Goal: Transaction & Acquisition: Purchase product/service

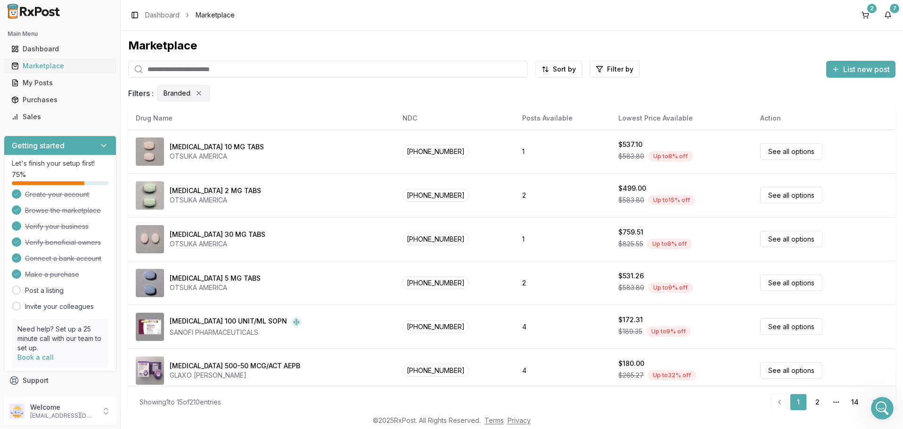
click at [42, 66] on div "Marketplace" at bounding box center [60, 65] width 98 height 9
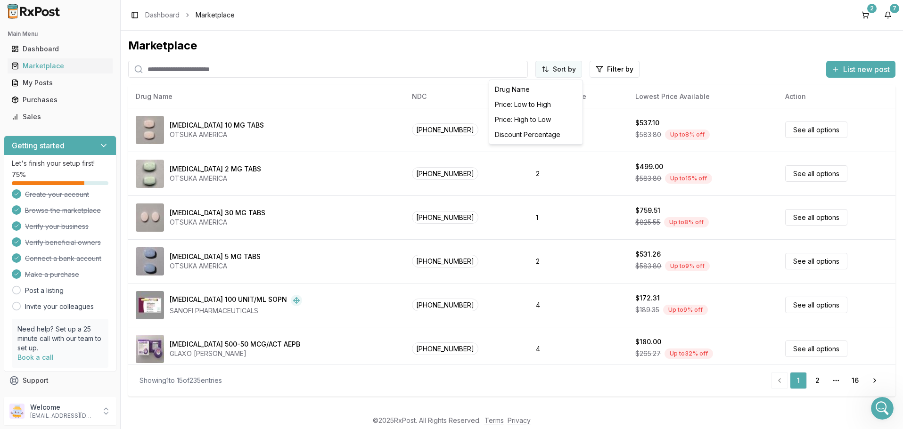
click at [559, 67] on html "Main Menu Dashboard Marketplace My Posts Purchases Sales Getting started Let's …" at bounding box center [451, 214] width 903 height 429
click at [607, 71] on html "Main Menu Dashboard Marketplace My Posts Purchases Sales Getting started Let's …" at bounding box center [451, 214] width 903 height 429
click at [609, 70] on html "Main Menu Dashboard Marketplace My Posts Purchases Sales Getting started Let's …" at bounding box center [451, 214] width 903 height 429
click at [508, 89] on button "button" at bounding box center [508, 90] width 8 height 8
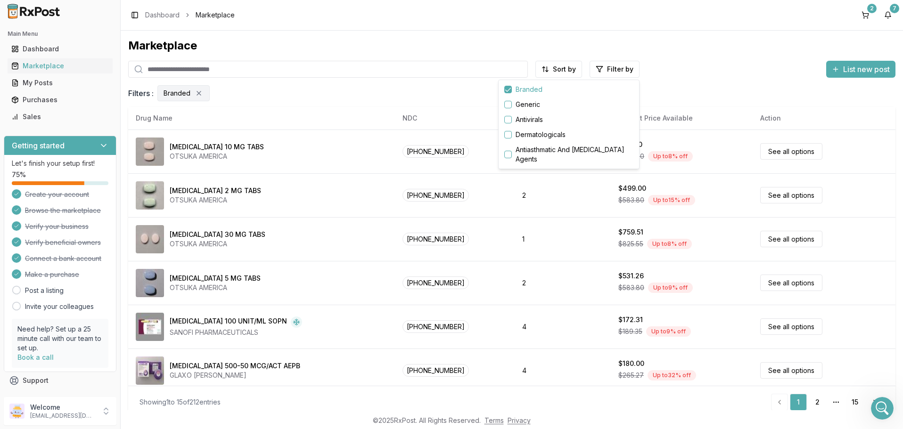
click at [218, 69] on html "Main Menu Dashboard Marketplace My Posts Purchases Sales Getting started Let's …" at bounding box center [451, 214] width 903 height 429
paste input "**********"
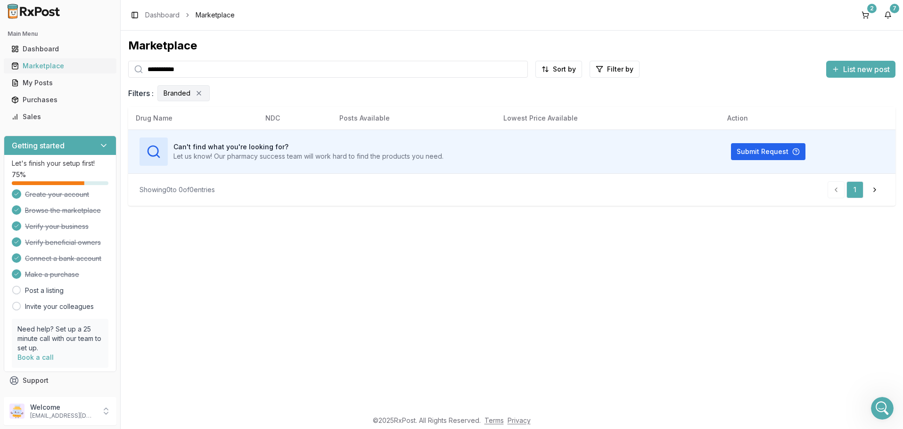
type input "**********"
click at [49, 66] on div "Marketplace" at bounding box center [60, 65] width 98 height 9
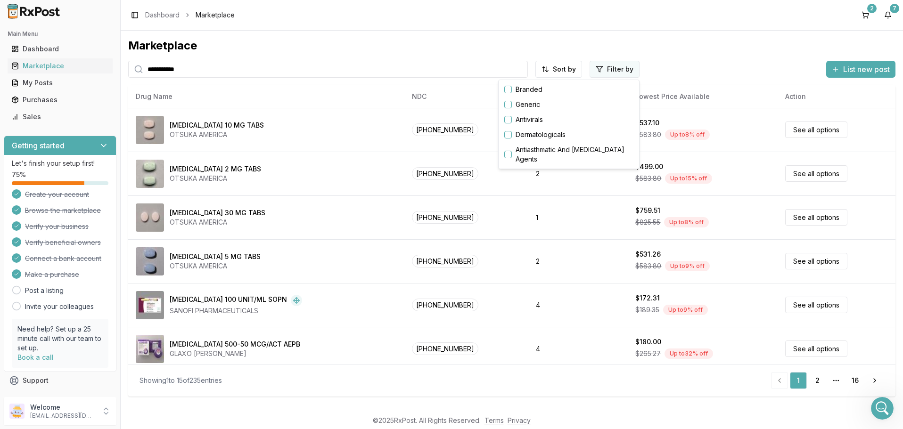
click at [611, 68] on html "**********" at bounding box center [451, 214] width 903 height 429
click at [507, 90] on button "button" at bounding box center [508, 90] width 8 height 8
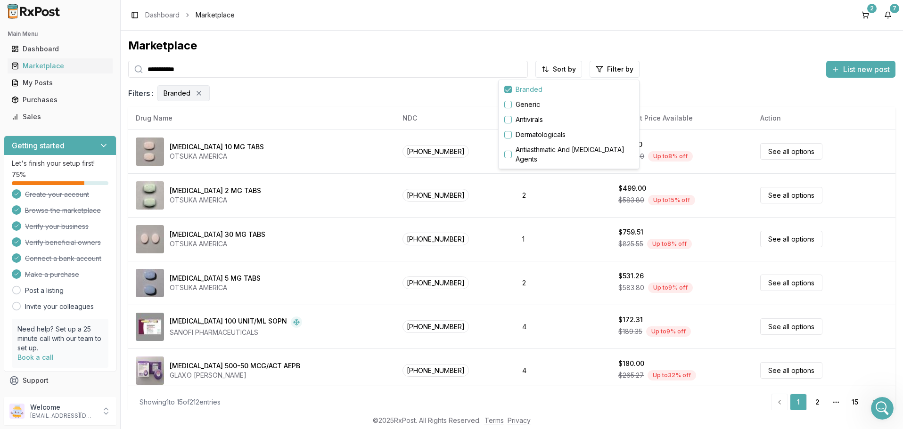
click at [816, 404] on html "**********" at bounding box center [451, 214] width 903 height 429
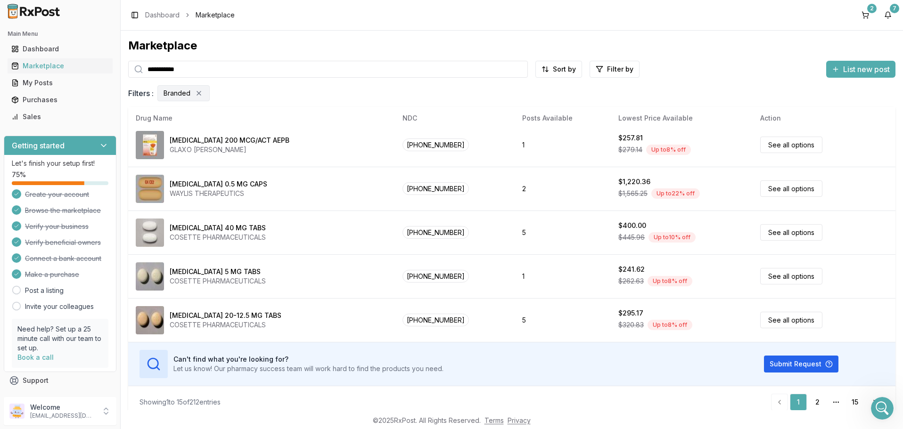
scroll to position [8, 0]
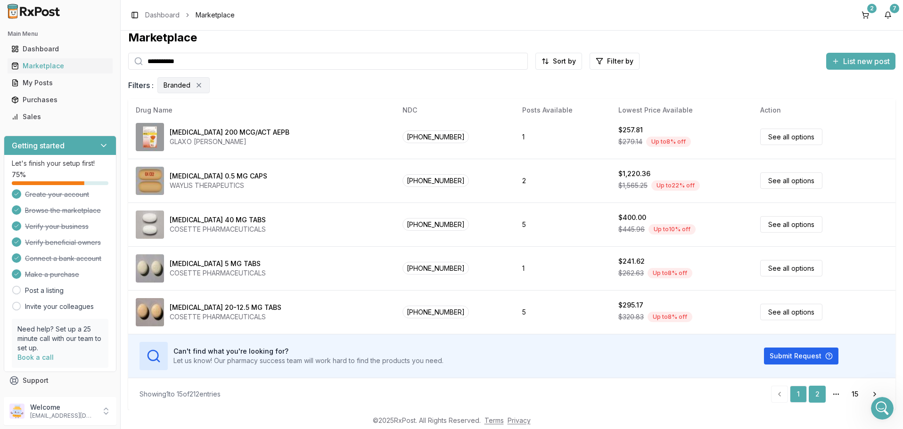
click at [820, 393] on link "2" at bounding box center [817, 394] width 17 height 17
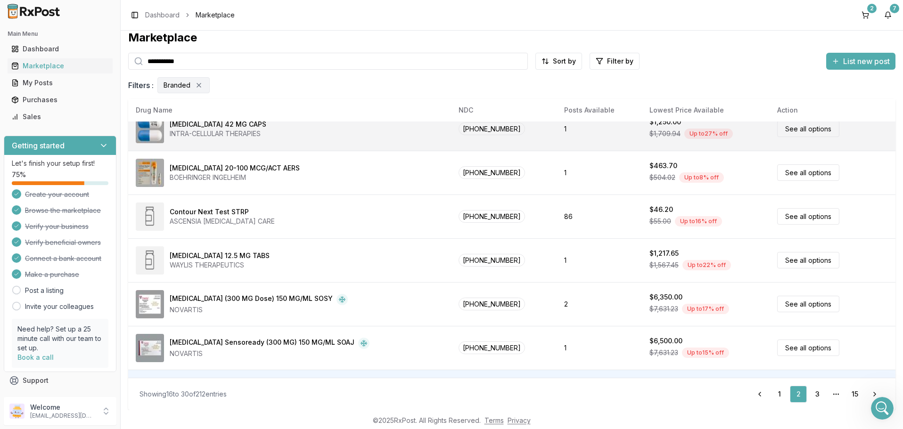
scroll to position [445, 0]
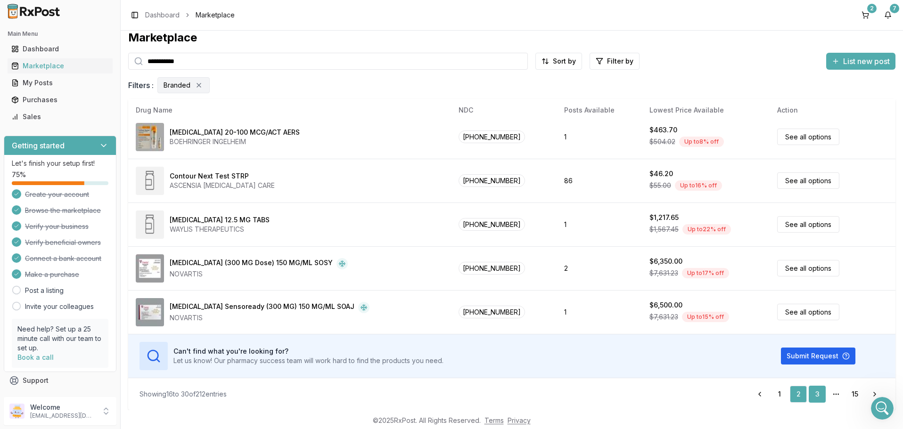
click at [818, 395] on link "3" at bounding box center [817, 394] width 17 height 17
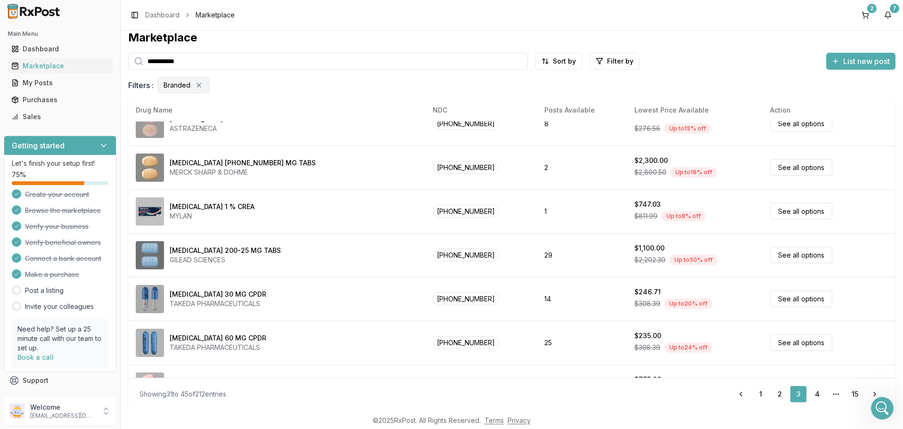
scroll to position [445, 0]
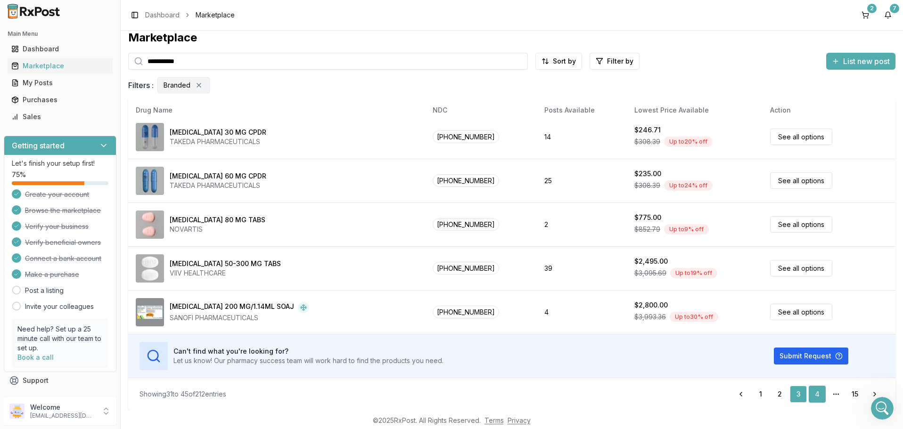
click at [819, 395] on link "4" at bounding box center [817, 394] width 17 height 17
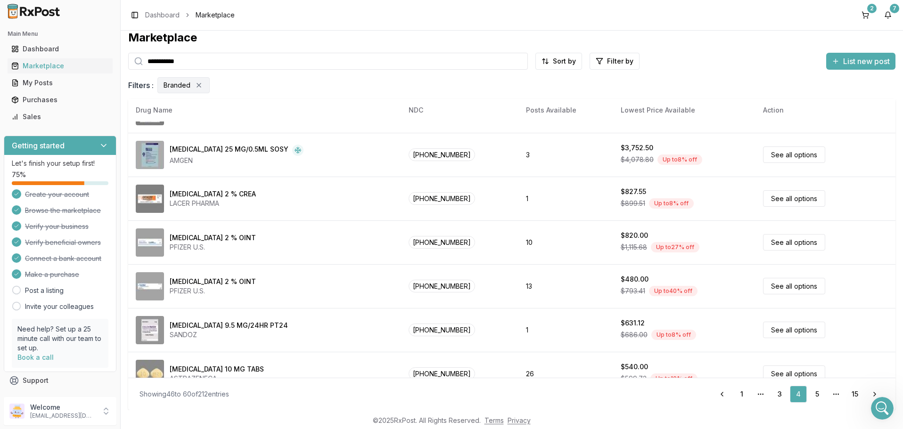
scroll to position [445, 0]
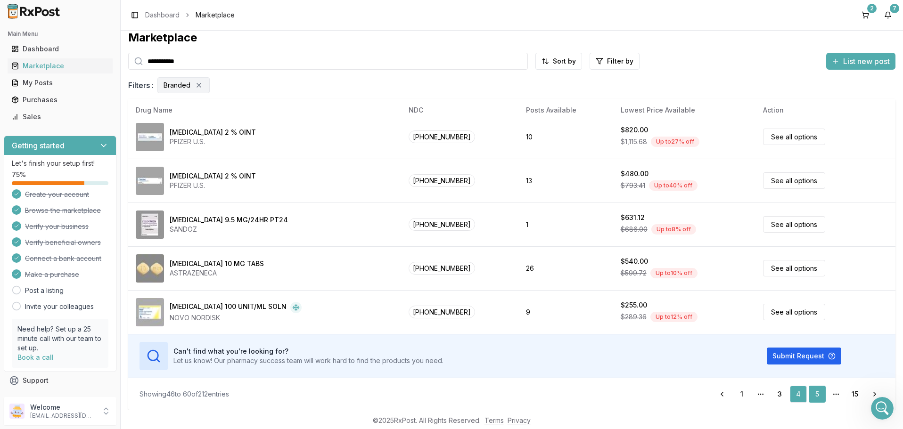
click at [817, 396] on link "5" at bounding box center [817, 394] width 17 height 17
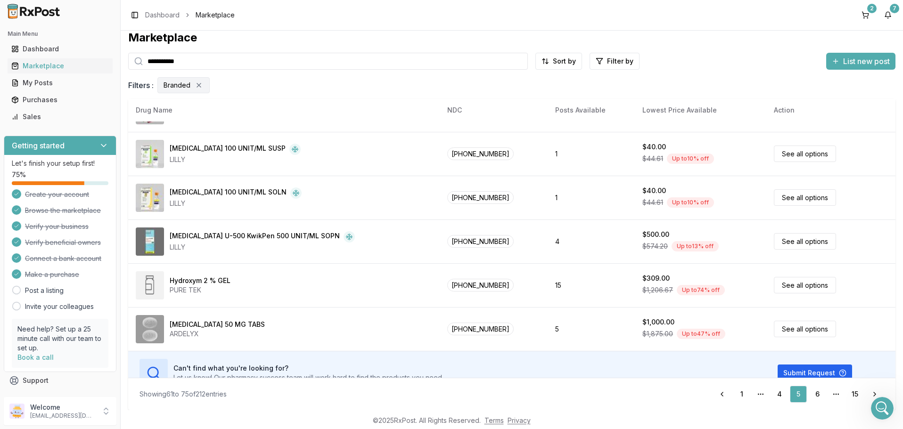
scroll to position [445, 0]
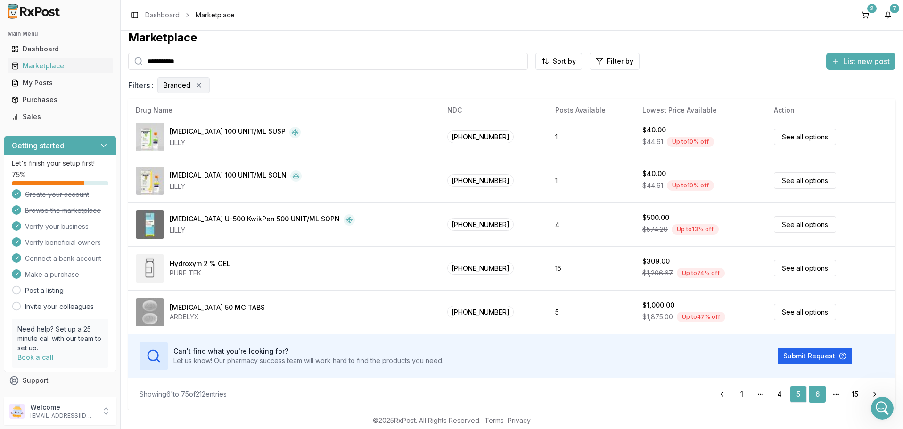
click at [818, 394] on link "6" at bounding box center [817, 394] width 17 height 17
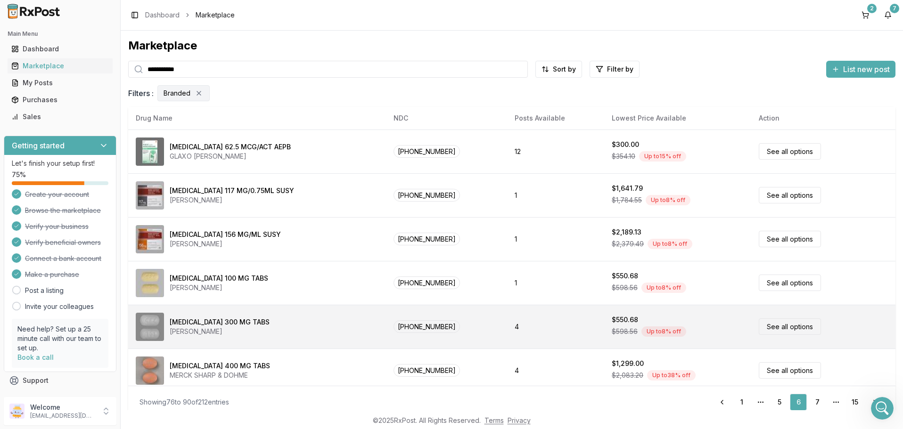
scroll to position [339, 0]
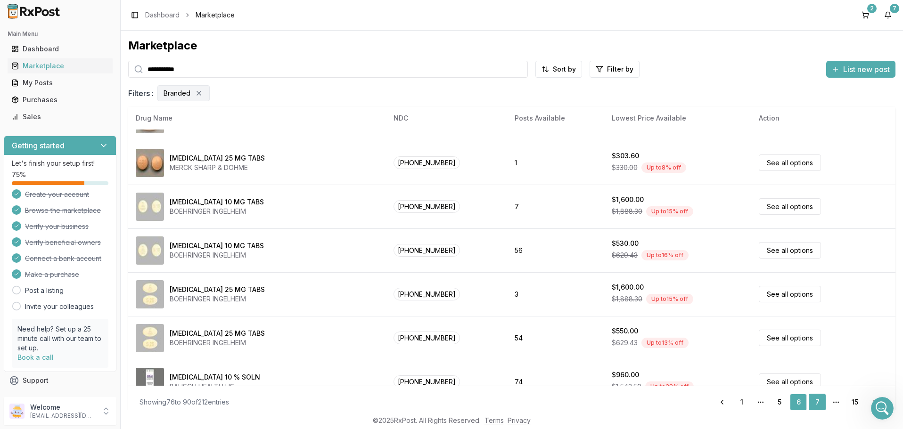
click at [817, 402] on link "7" at bounding box center [817, 402] width 17 height 17
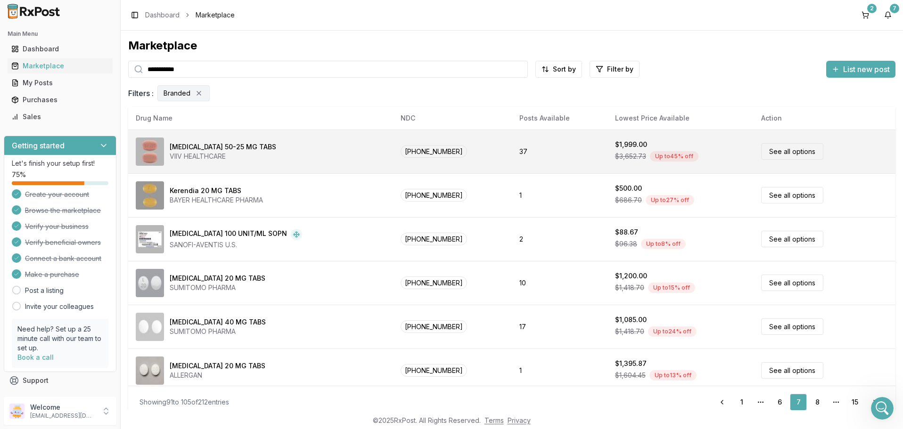
click at [438, 150] on span "[PHONE_NUMBER]" at bounding box center [434, 151] width 66 height 13
